Goal: Task Accomplishment & Management: Manage account settings

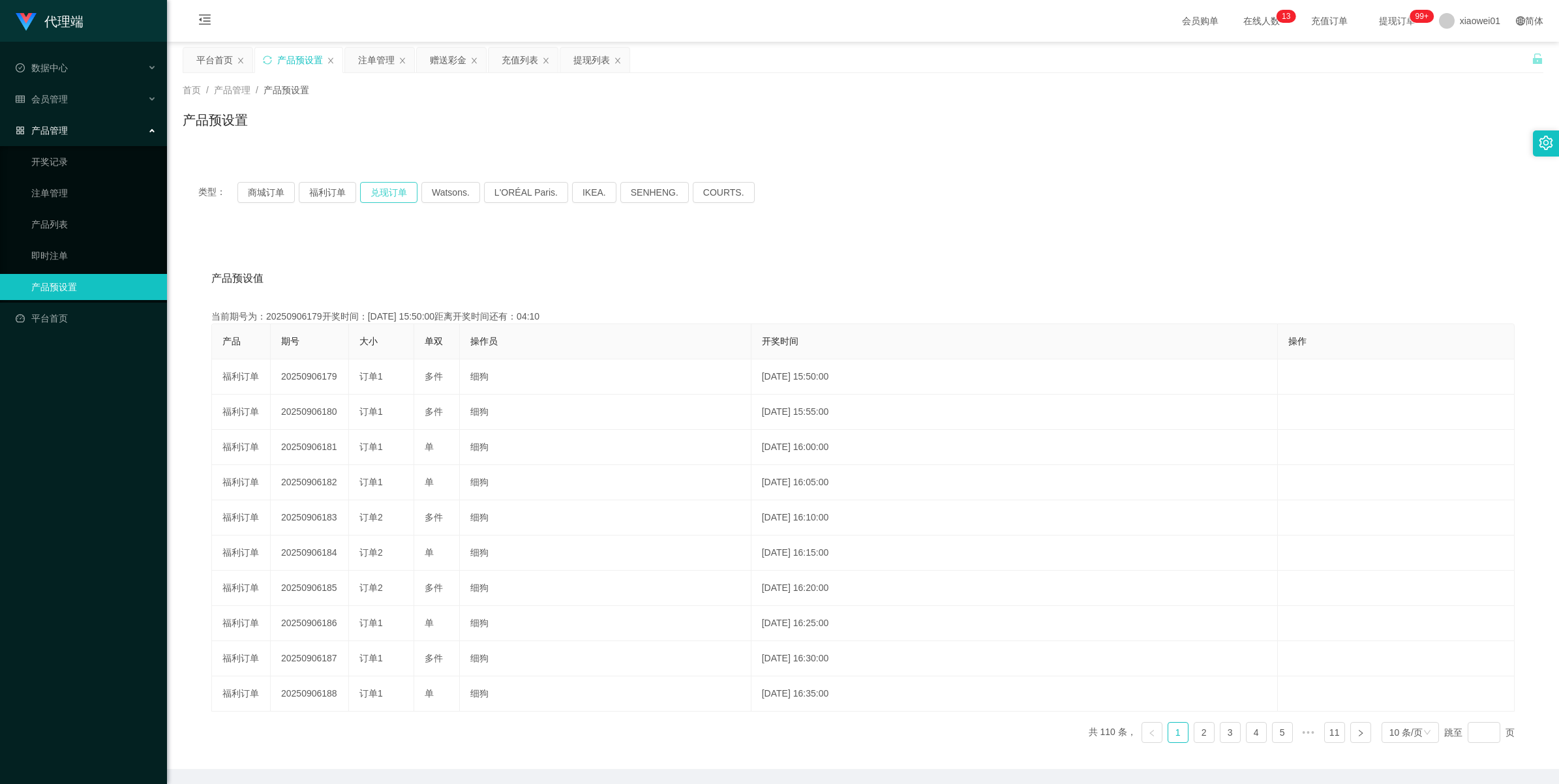
click at [393, 194] on button "兑现订单" at bounding box center [388, 192] width 57 height 21
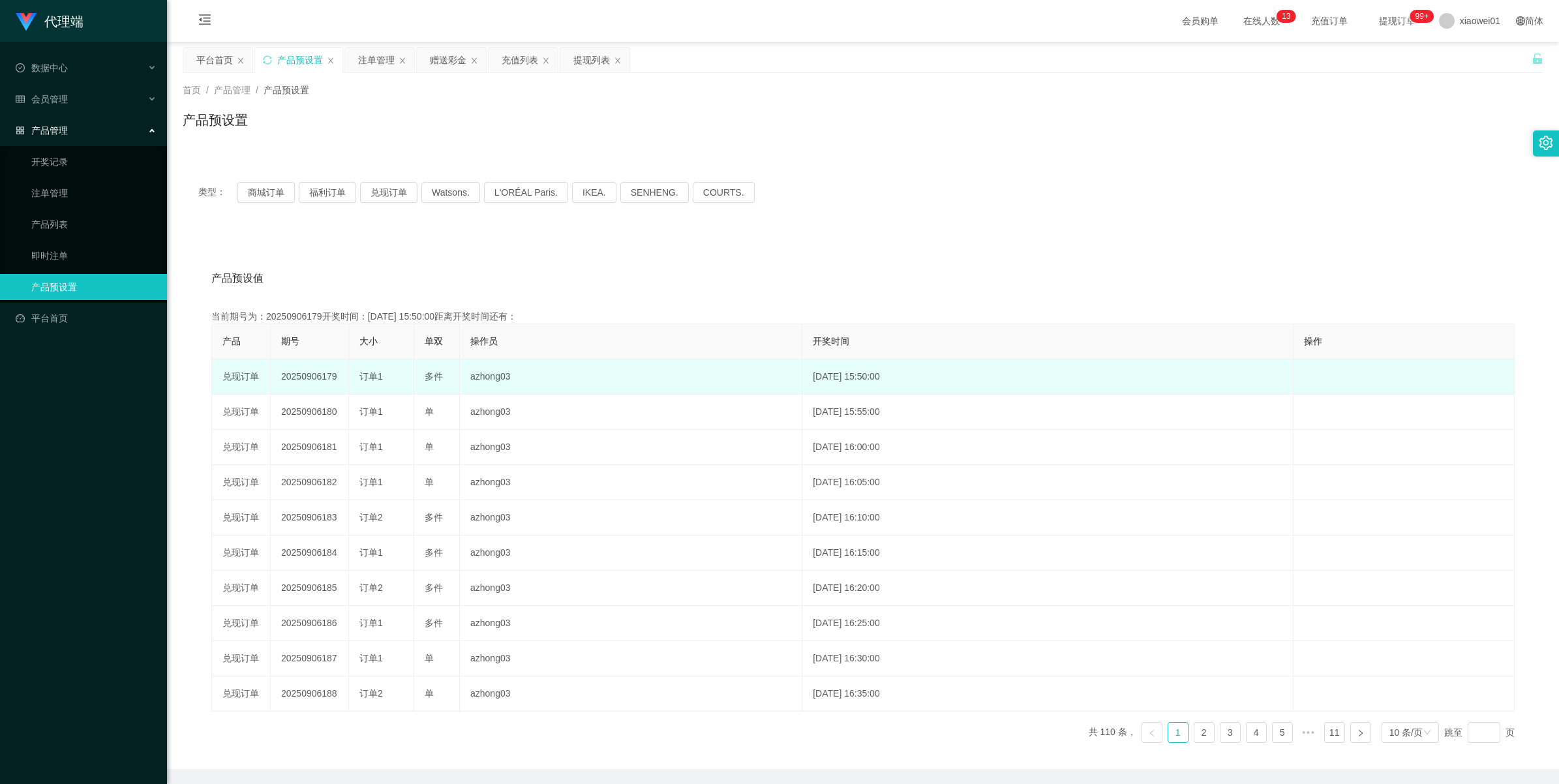
click at [314, 370] on td "20250906179" at bounding box center [310, 377] width 79 height 35
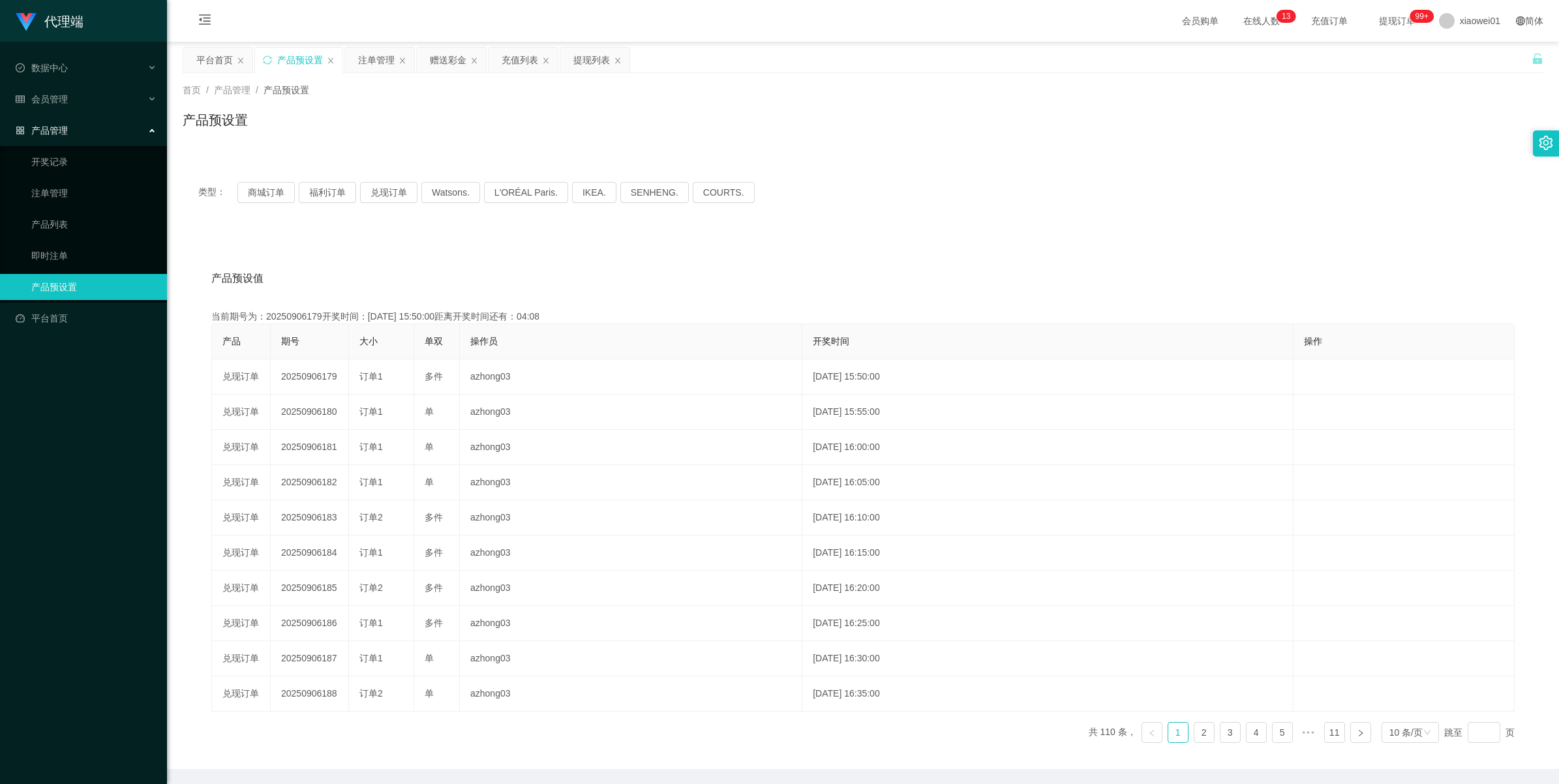
copy td "20250906179"
click at [379, 60] on div "注单管理" at bounding box center [376, 60] width 36 height 25
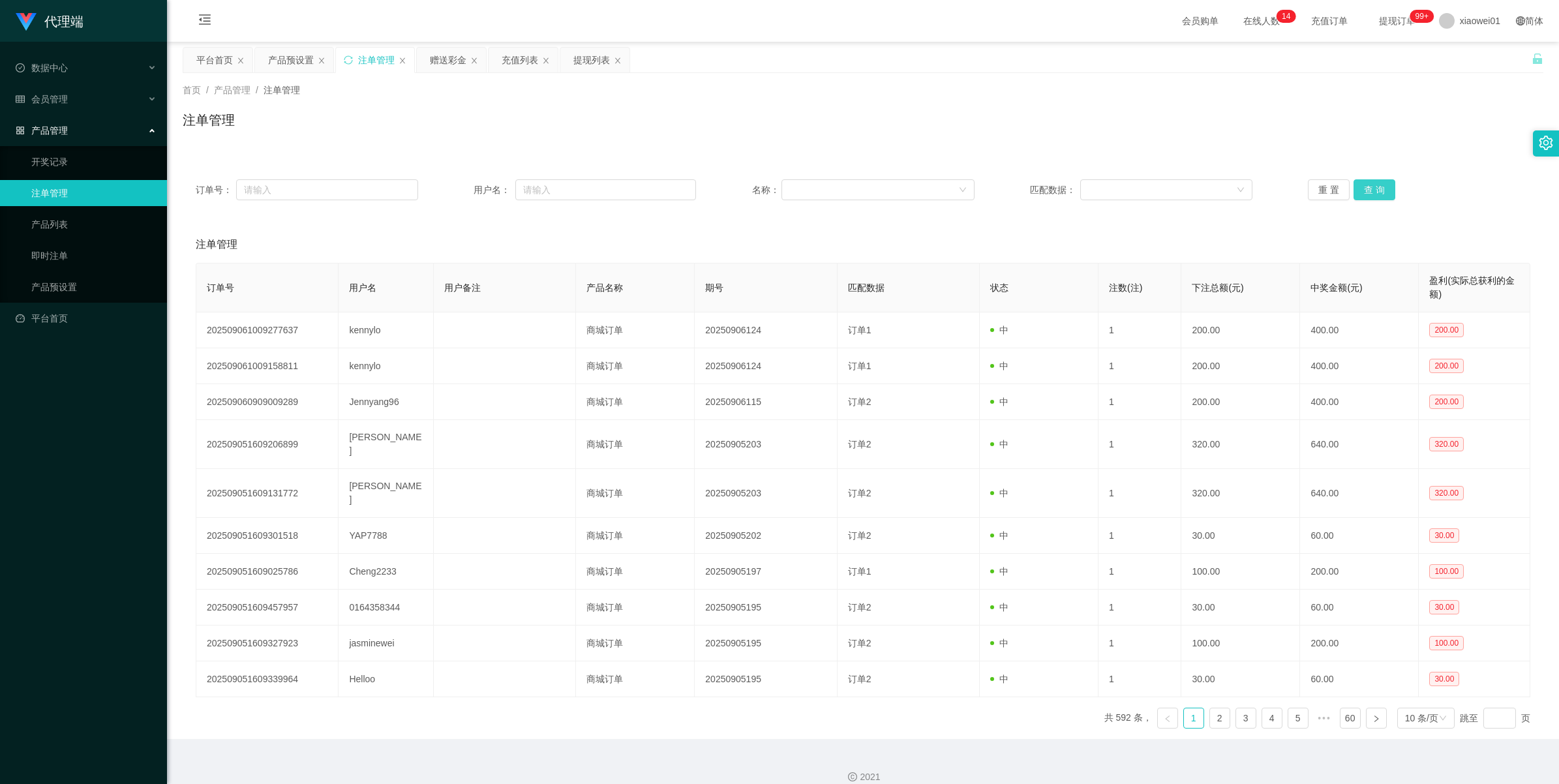
click at [1373, 187] on button "查 询" at bounding box center [1374, 189] width 42 height 21
click at [1373, 187] on div "重 置 查 询" at bounding box center [1419, 189] width 222 height 21
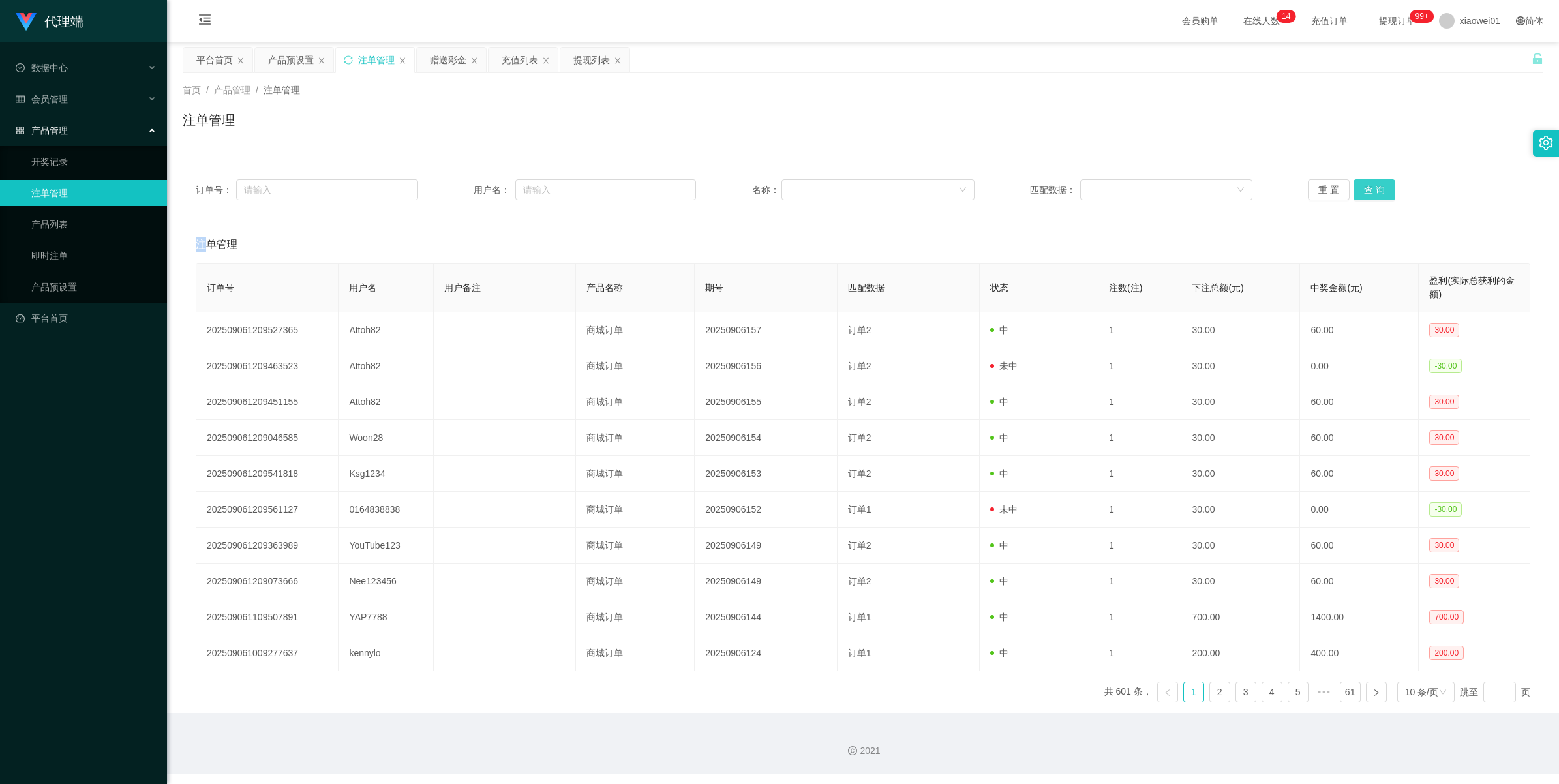
click at [1373, 187] on button "查 询" at bounding box center [1374, 189] width 42 height 21
click at [1373, 187] on div "重 置 查 询" at bounding box center [1419, 189] width 222 height 21
click at [1373, 187] on button "查 询" at bounding box center [1374, 189] width 42 height 21
click at [1373, 187] on div "重 置 查 询" at bounding box center [1419, 189] width 222 height 21
click at [1373, 187] on button "查 询" at bounding box center [1374, 189] width 42 height 21
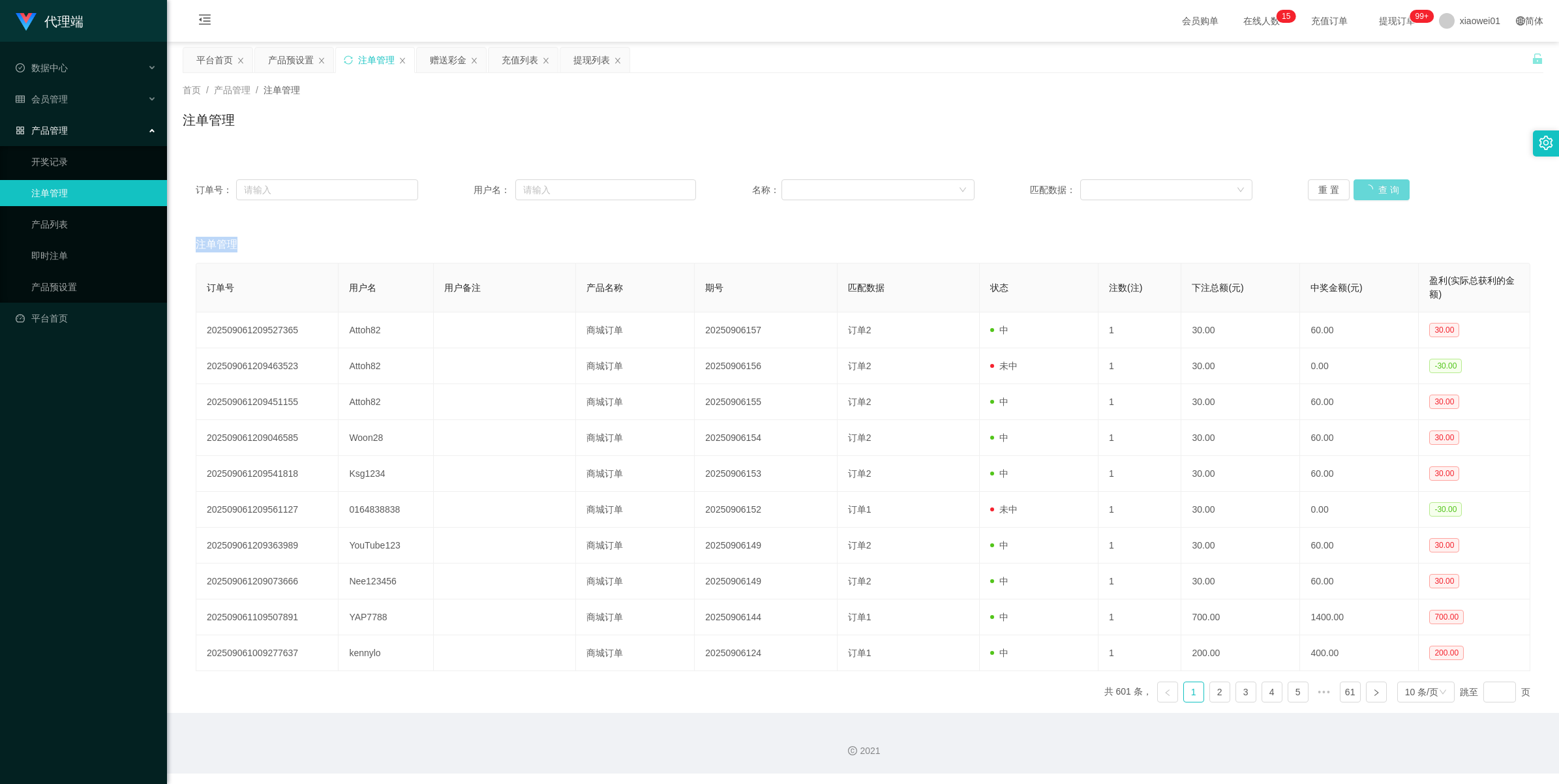
click at [1373, 187] on div "重 置 查 询" at bounding box center [1419, 189] width 222 height 21
click at [1373, 187] on button "查 询" at bounding box center [1381, 189] width 56 height 21
click at [1373, 187] on div "重 置 查 询" at bounding box center [1419, 189] width 222 height 21
drag, startPoint x: 1373, startPoint y: 187, endPoint x: 1360, endPoint y: 189, distance: 13.2
click at [1360, 189] on button "查 询" at bounding box center [1374, 189] width 42 height 21
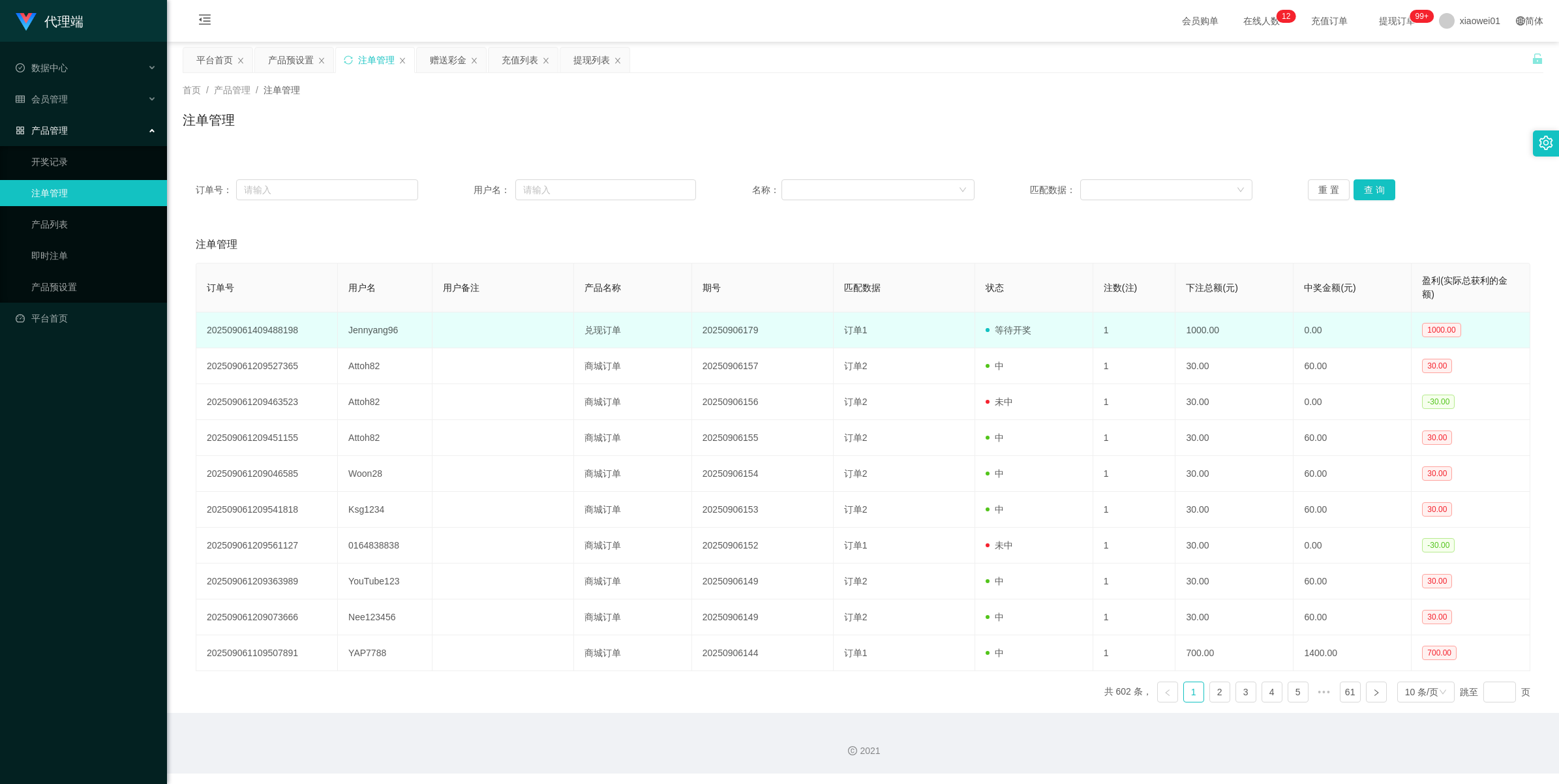
click at [356, 328] on td "Jennyang96" at bounding box center [385, 330] width 94 height 36
copy td "Jennyang96"
click at [364, 329] on td "Jennyang96" at bounding box center [385, 330] width 94 height 36
